Goal: Information Seeking & Learning: Learn about a topic

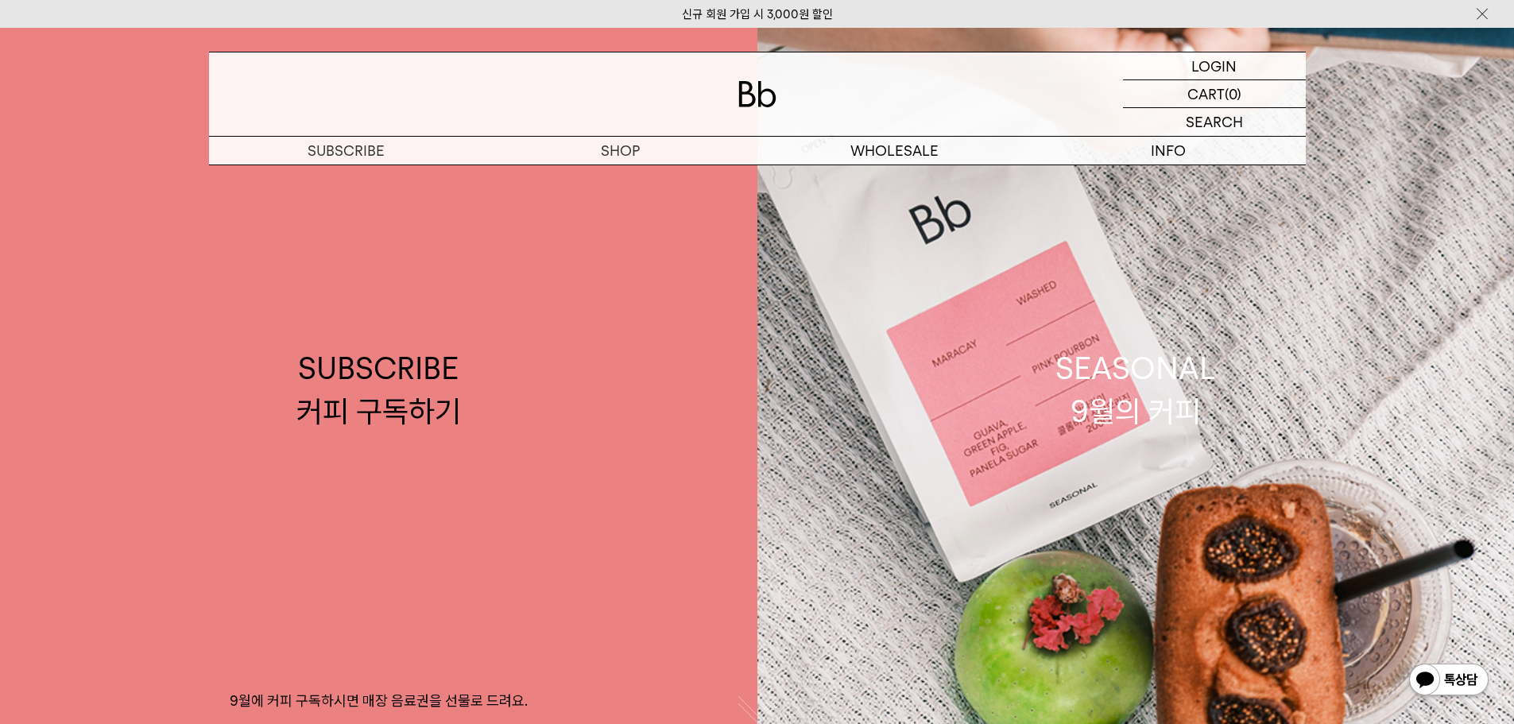
click at [1468, 677] on img at bounding box center [1449, 681] width 83 height 38
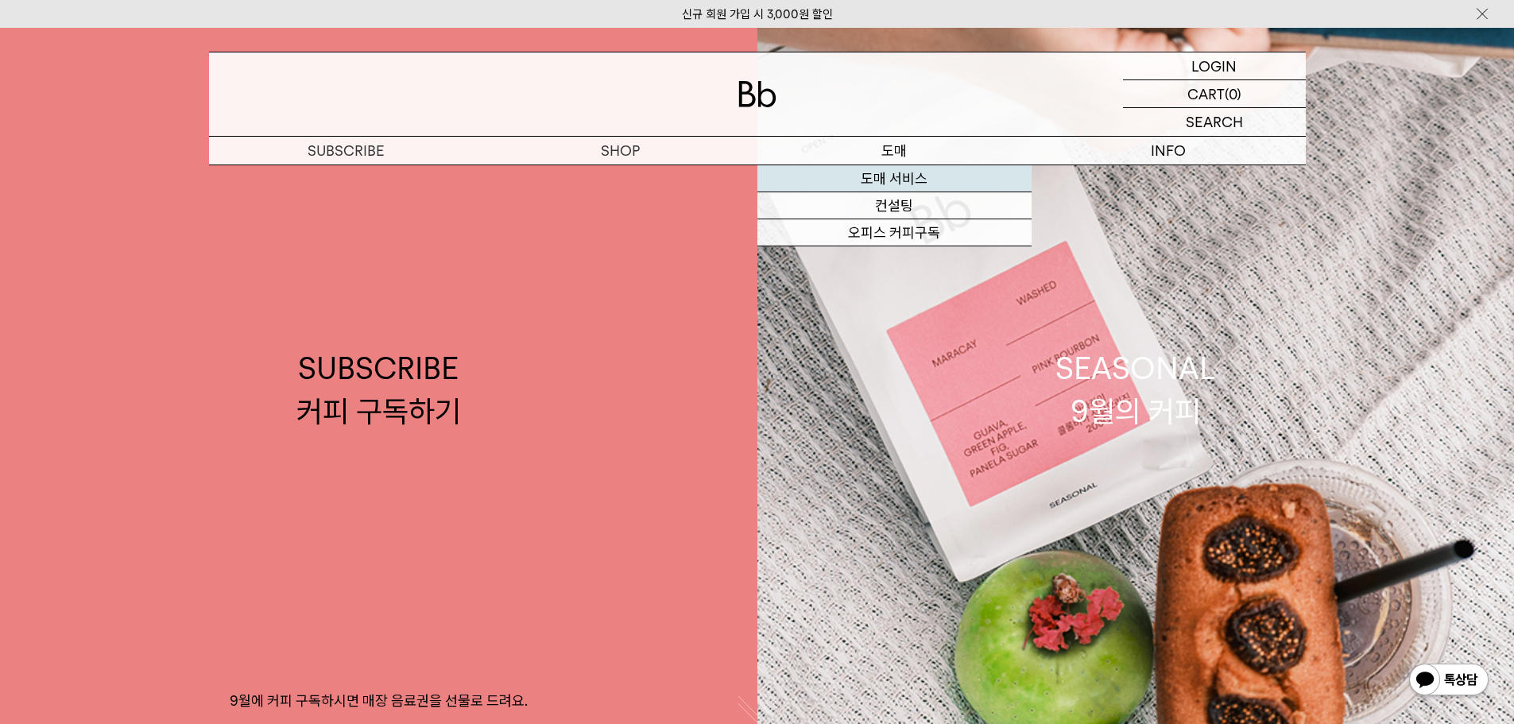
click at [879, 176] on link "도매 서비스" at bounding box center [894, 178] width 274 height 27
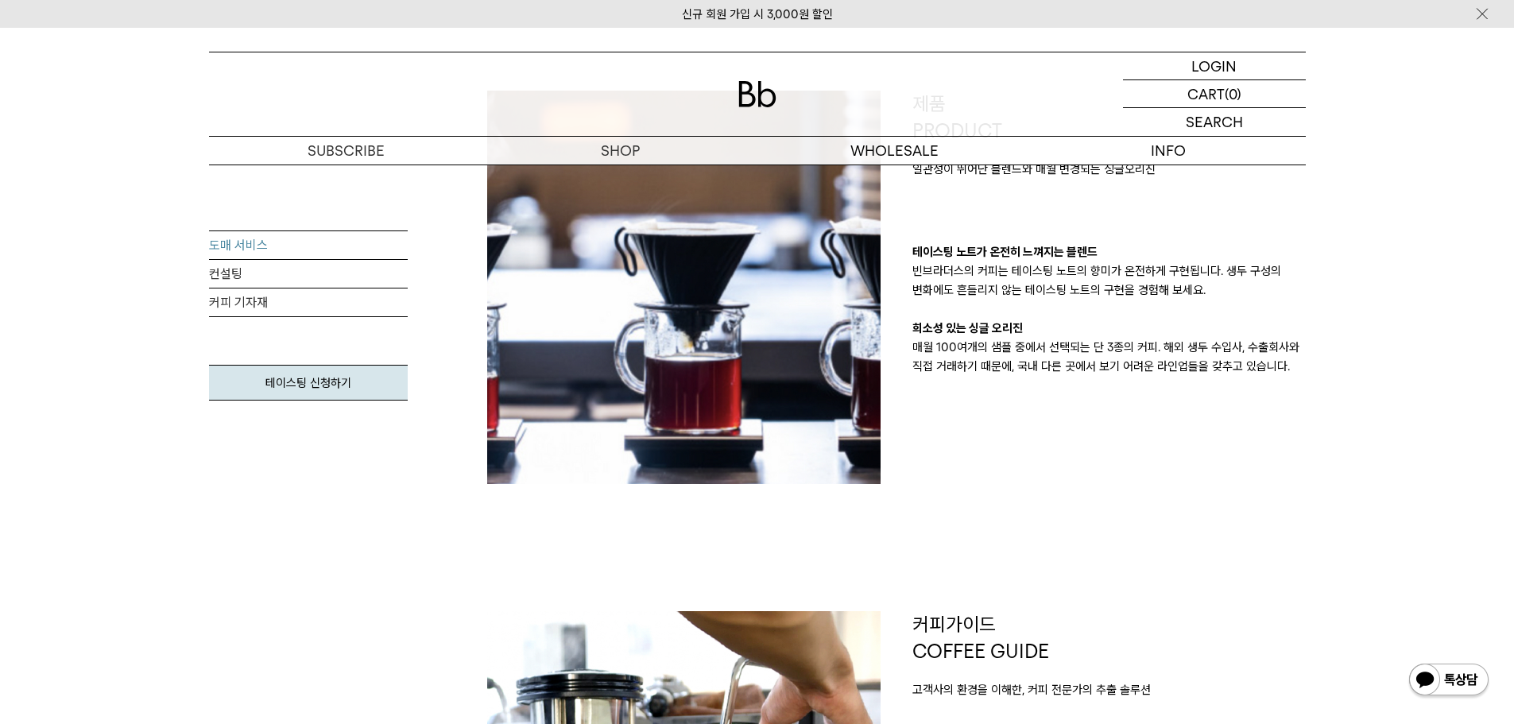
scroll to position [159, 0]
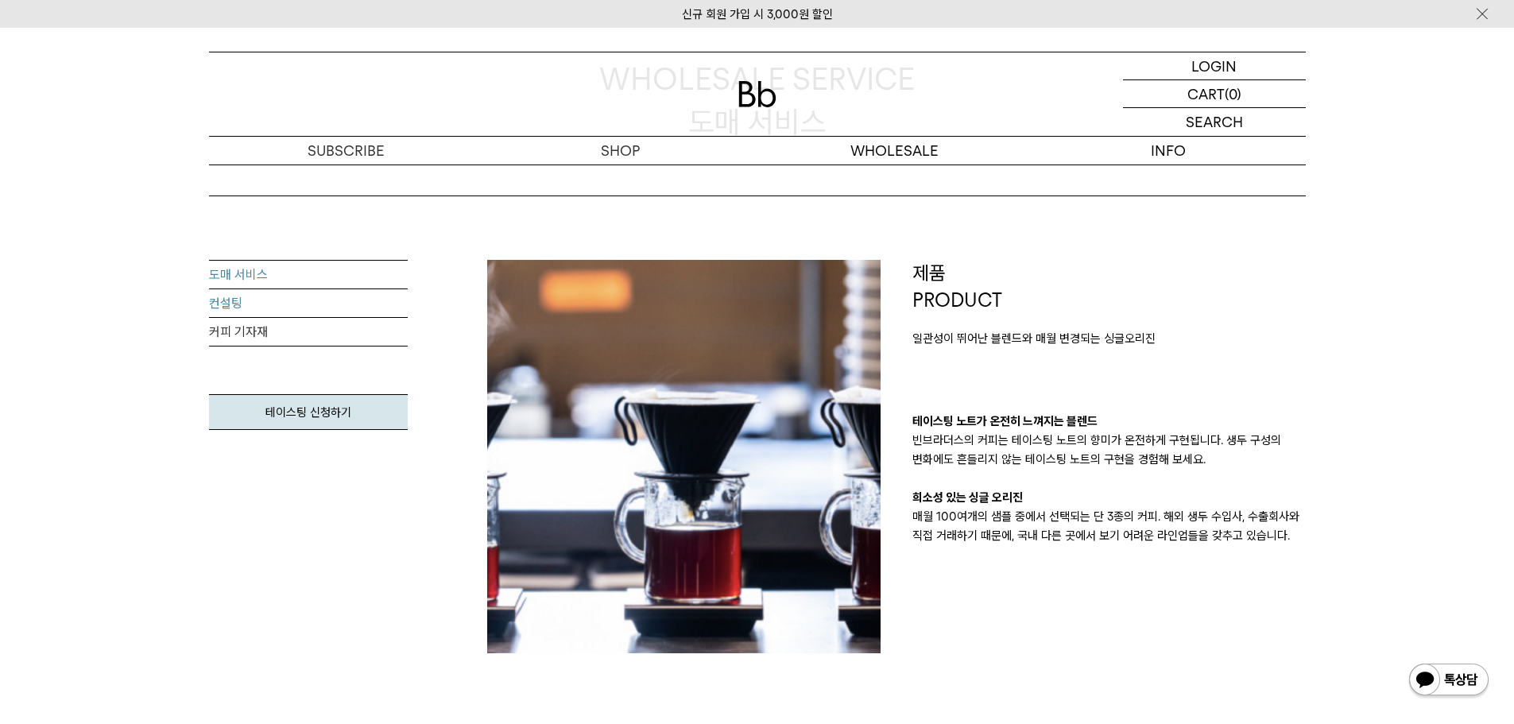
click at [218, 307] on link "컨설팅" at bounding box center [308, 303] width 199 height 29
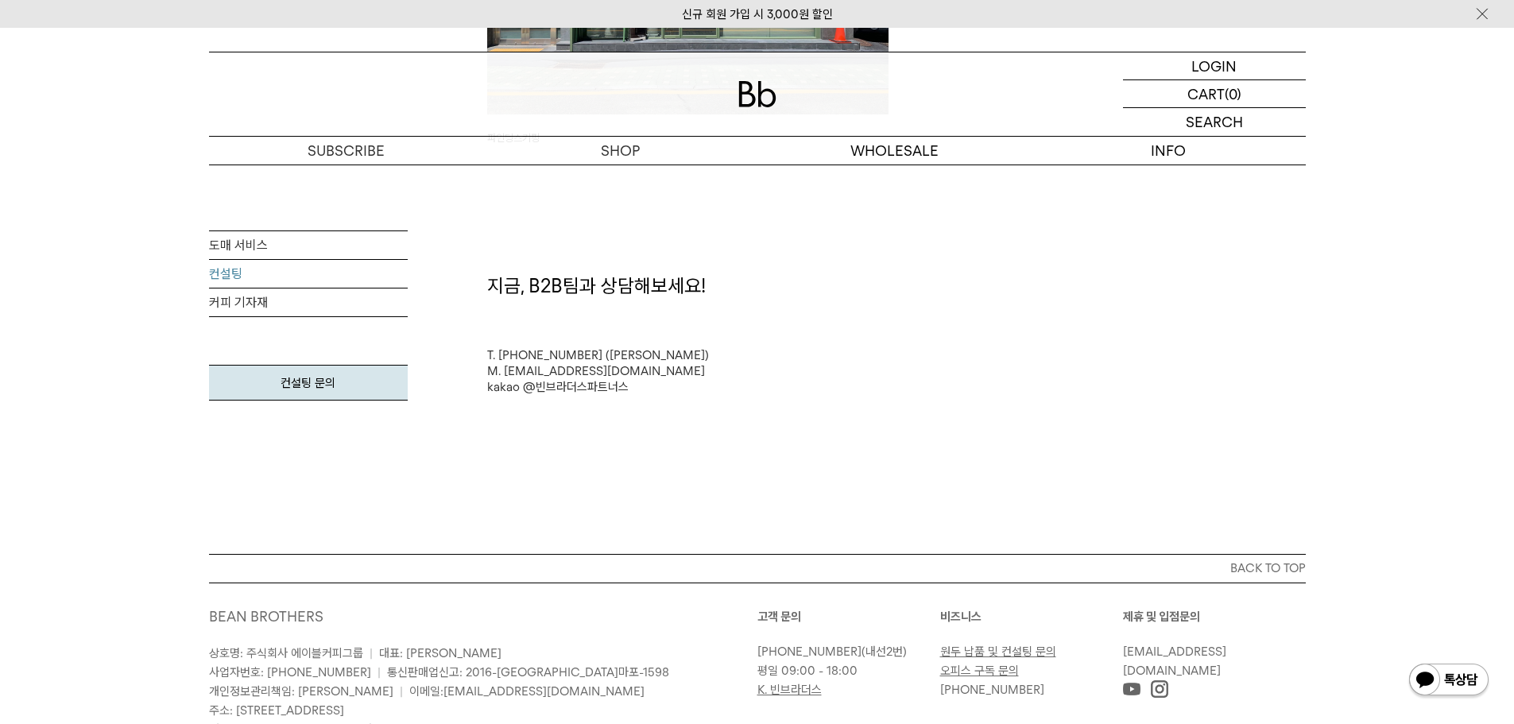
scroll to position [4212, 0]
